Goal: Navigation & Orientation: Find specific page/section

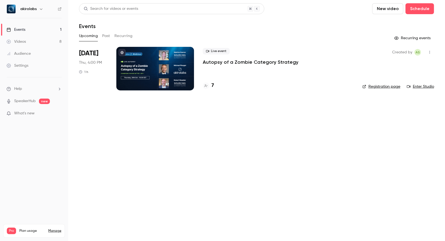
click at [168, 69] on div at bounding box center [155, 69] width 78 height 44
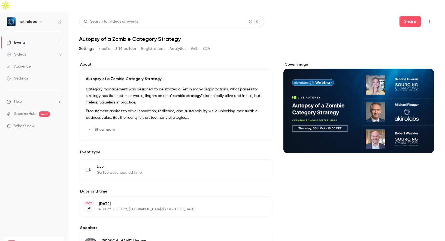
click at [154, 44] on button "Registrations" at bounding box center [153, 48] width 24 height 9
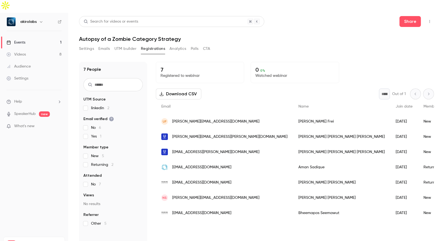
click at [30, 49] on link "Videos 8" at bounding box center [34, 55] width 68 height 12
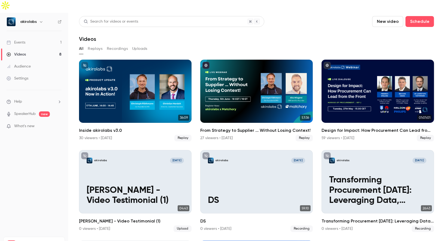
click at [23, 37] on link "Events 1" at bounding box center [34, 43] width 68 height 12
